Goal: Find specific page/section: Find specific page/section

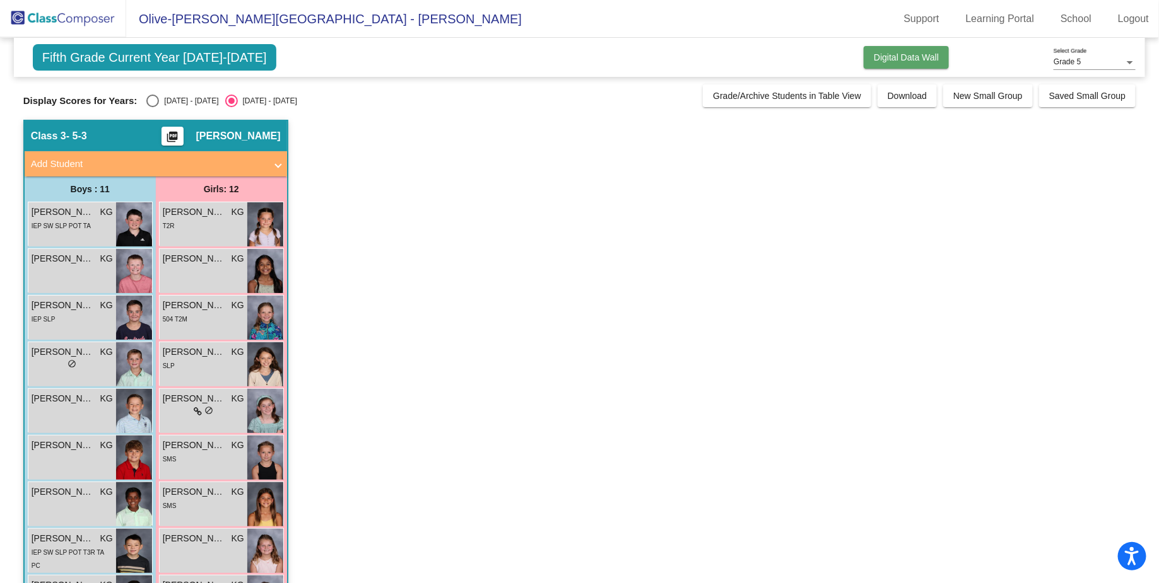
click at [911, 61] on span "Digital Data Wall" at bounding box center [905, 57] width 65 height 10
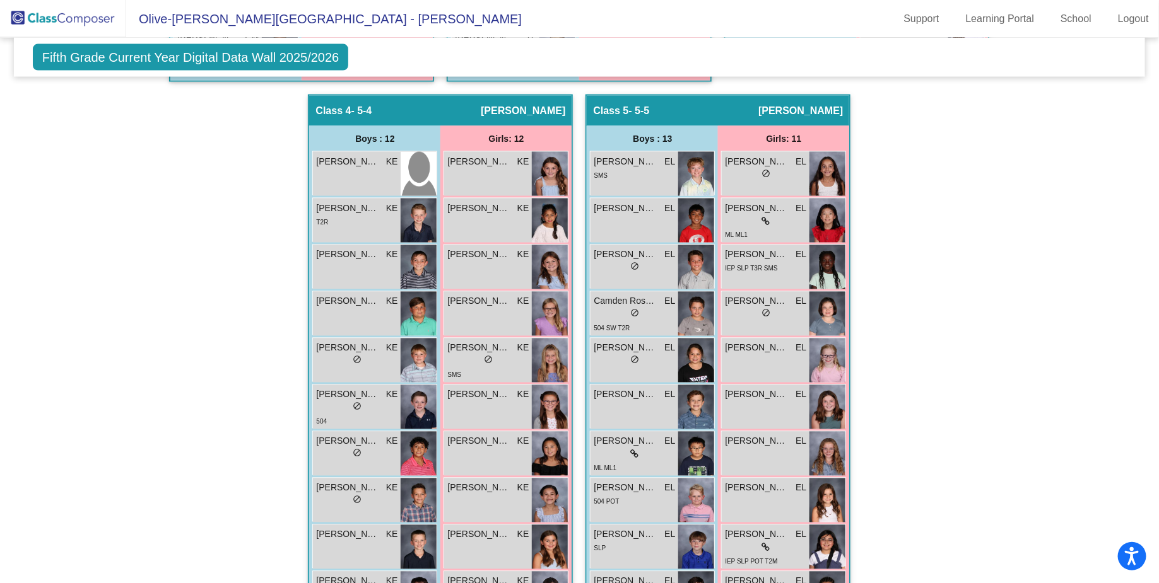
scroll to position [974, 0]
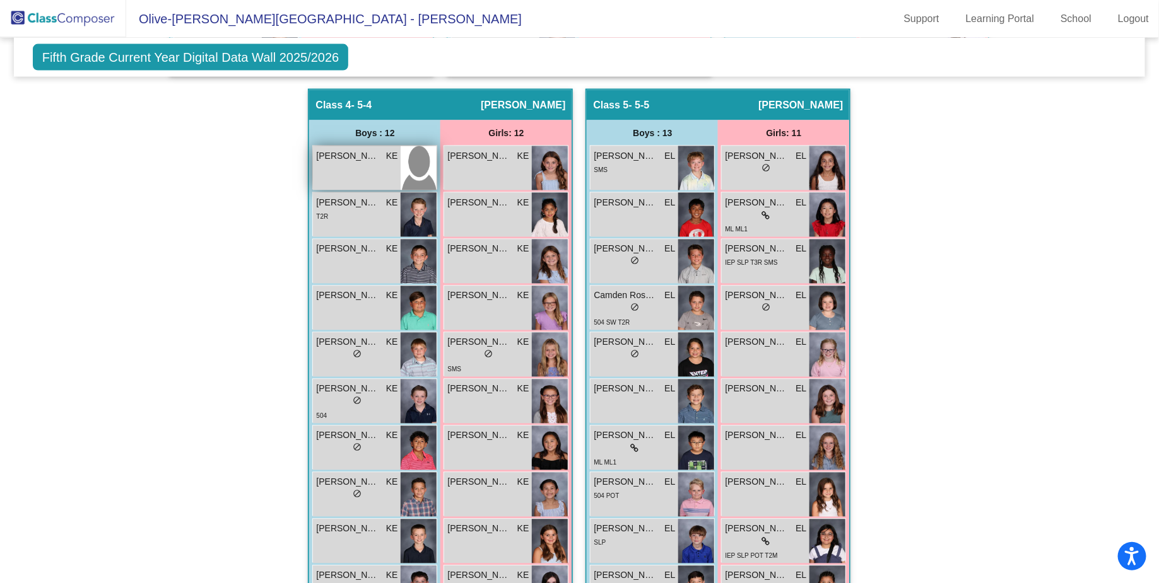
click at [349, 149] on span "[PERSON_NAME]" at bounding box center [347, 155] width 63 height 13
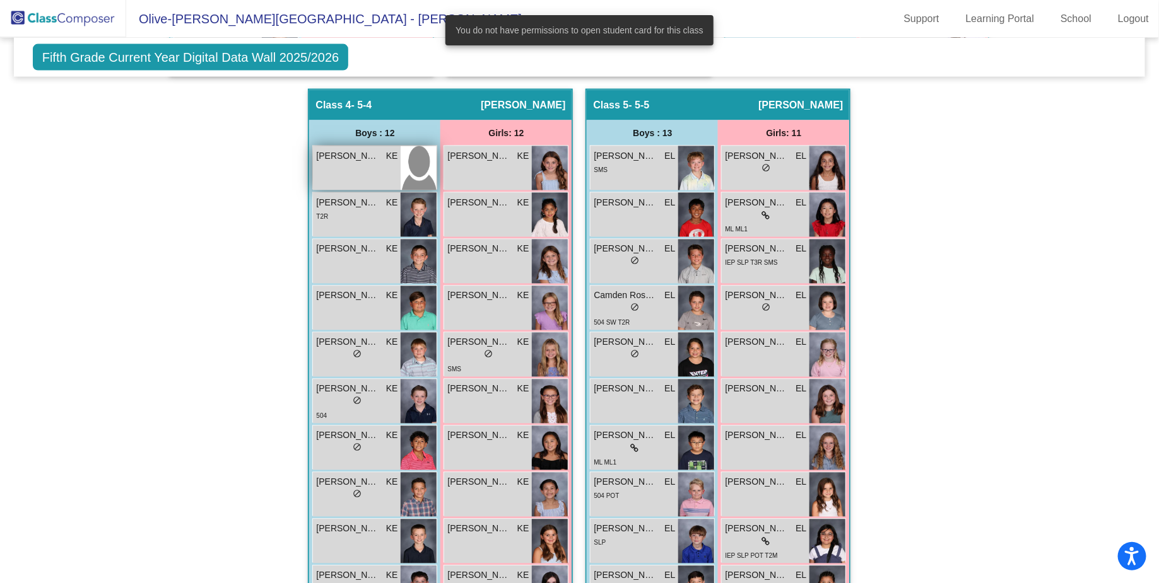
click at [349, 149] on span "[PERSON_NAME]" at bounding box center [347, 155] width 63 height 13
click at [190, 169] on div "Hallway - Hallway Class picture_as_pdf Add Student First Name Last Name Student…" at bounding box center [579, 88] width 1112 height 1367
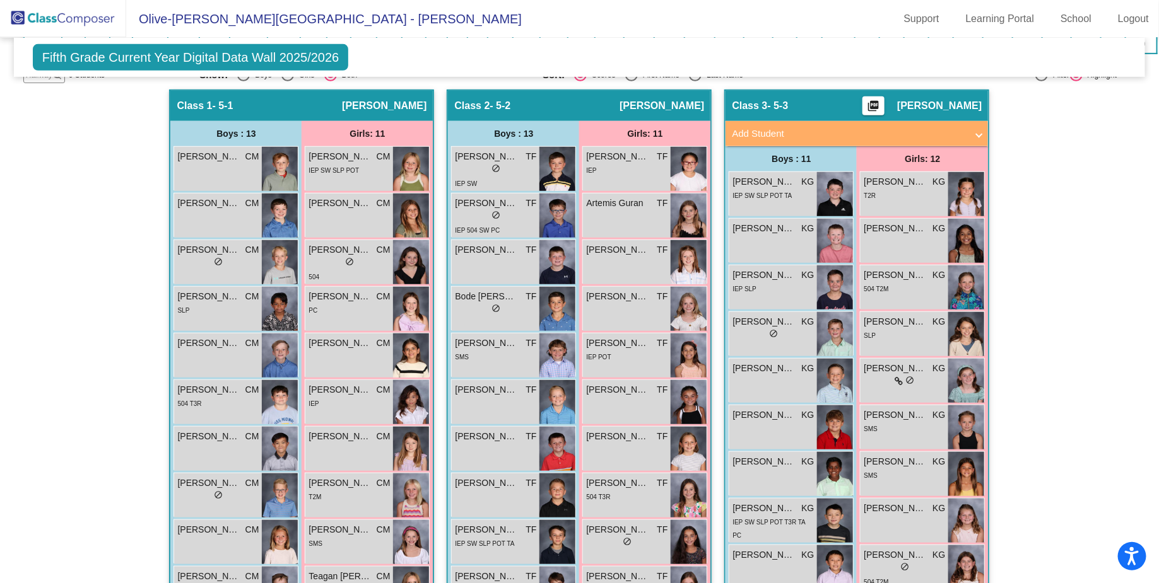
scroll to position [0, 0]
